Goal: Find specific page/section: Find specific page/section

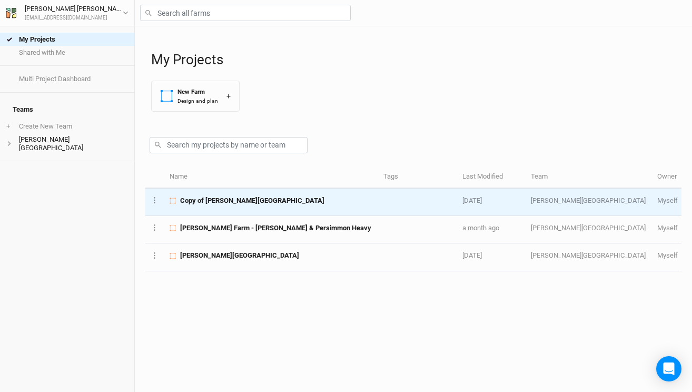
click at [222, 205] on span "Copy of [PERSON_NAME][GEOGRAPHIC_DATA]" at bounding box center [252, 200] width 144 height 9
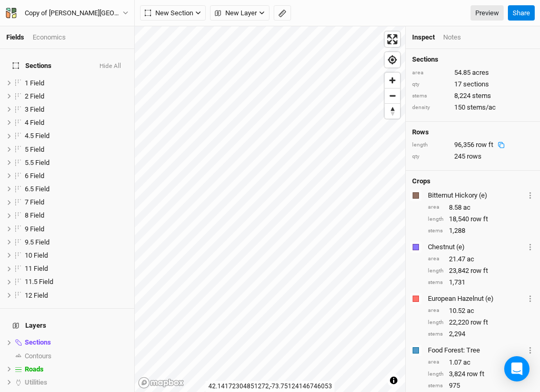
drag, startPoint x: 538, startPoint y: 168, endPoint x: 563, endPoint y: 167, distance: 24.8
click at [540, 167] on html "Fields Economics Sections Hide All 1 Field hide 2 Field hide 3 Field hide 4 Fie…" at bounding box center [270, 196] width 540 height 392
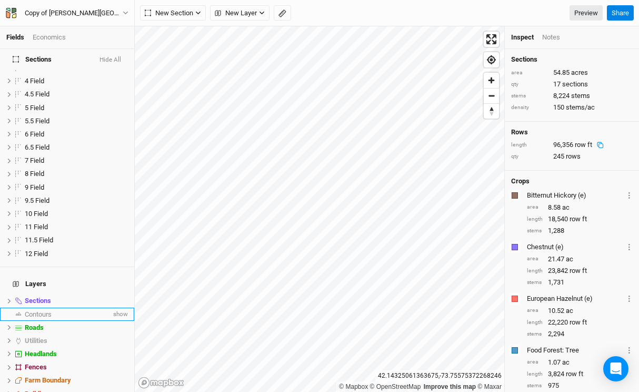
scroll to position [51, 0]
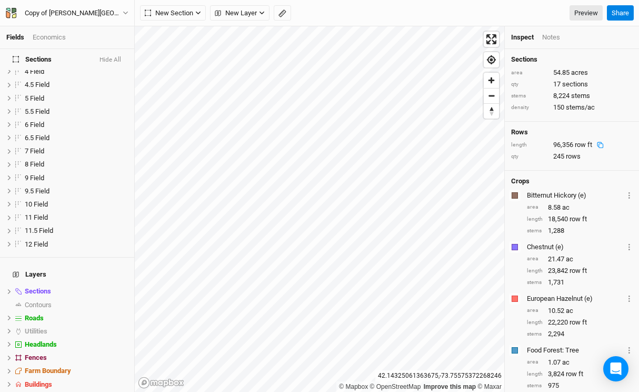
click at [51, 42] on div "Economics" at bounding box center [49, 37] width 33 height 9
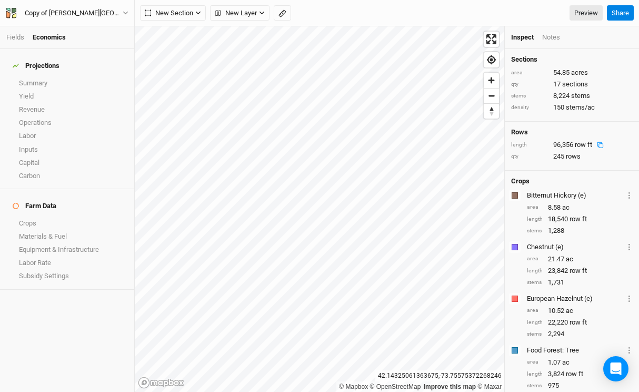
scroll to position [0, 0]
click at [47, 216] on link "Crops" at bounding box center [67, 222] width 134 height 13
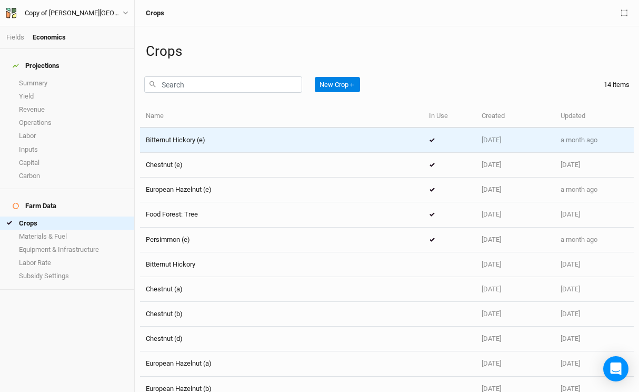
click at [185, 142] on span "Bitternut Hickory (e)" at bounding box center [175, 140] width 59 height 8
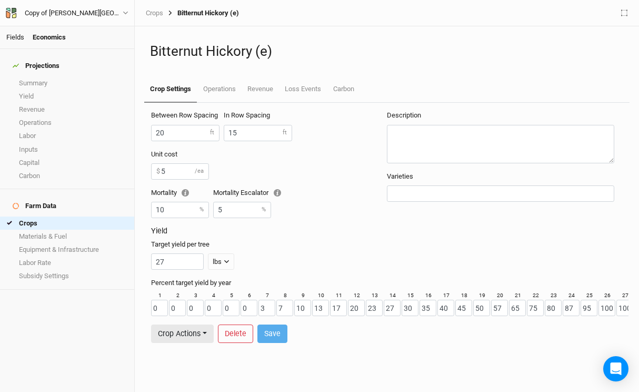
click at [15, 38] on link "Fields" at bounding box center [15, 37] width 18 height 8
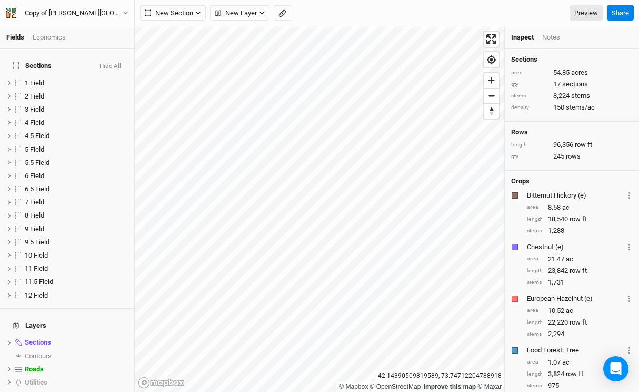
click at [412, 5] on div "New Section Grid Line Keyline Beta Upload New Layer Custom Ridges Valleys [GEOG…" at bounding box center [371, 13] width 463 height 16
